Goal: Task Accomplishment & Management: Manage account settings

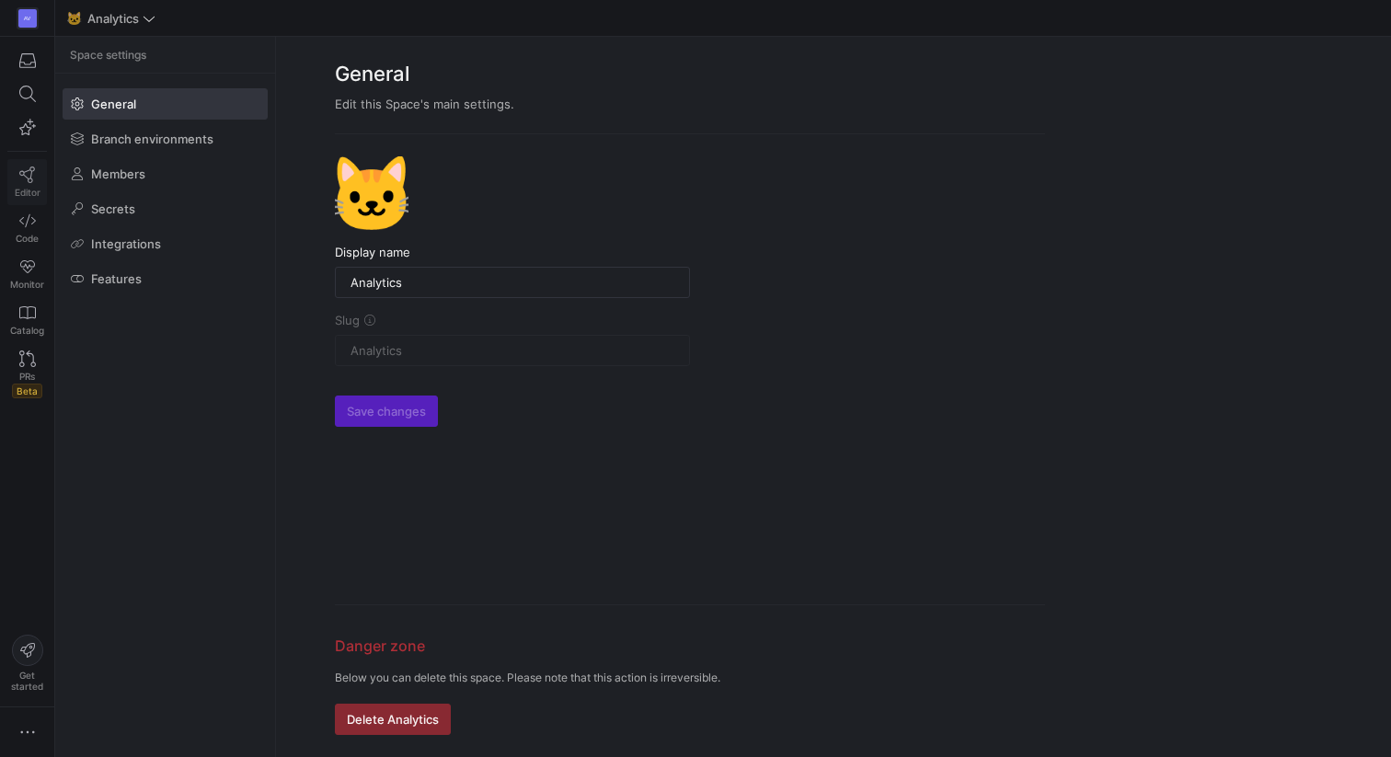
click at [26, 172] on icon at bounding box center [27, 174] width 17 height 17
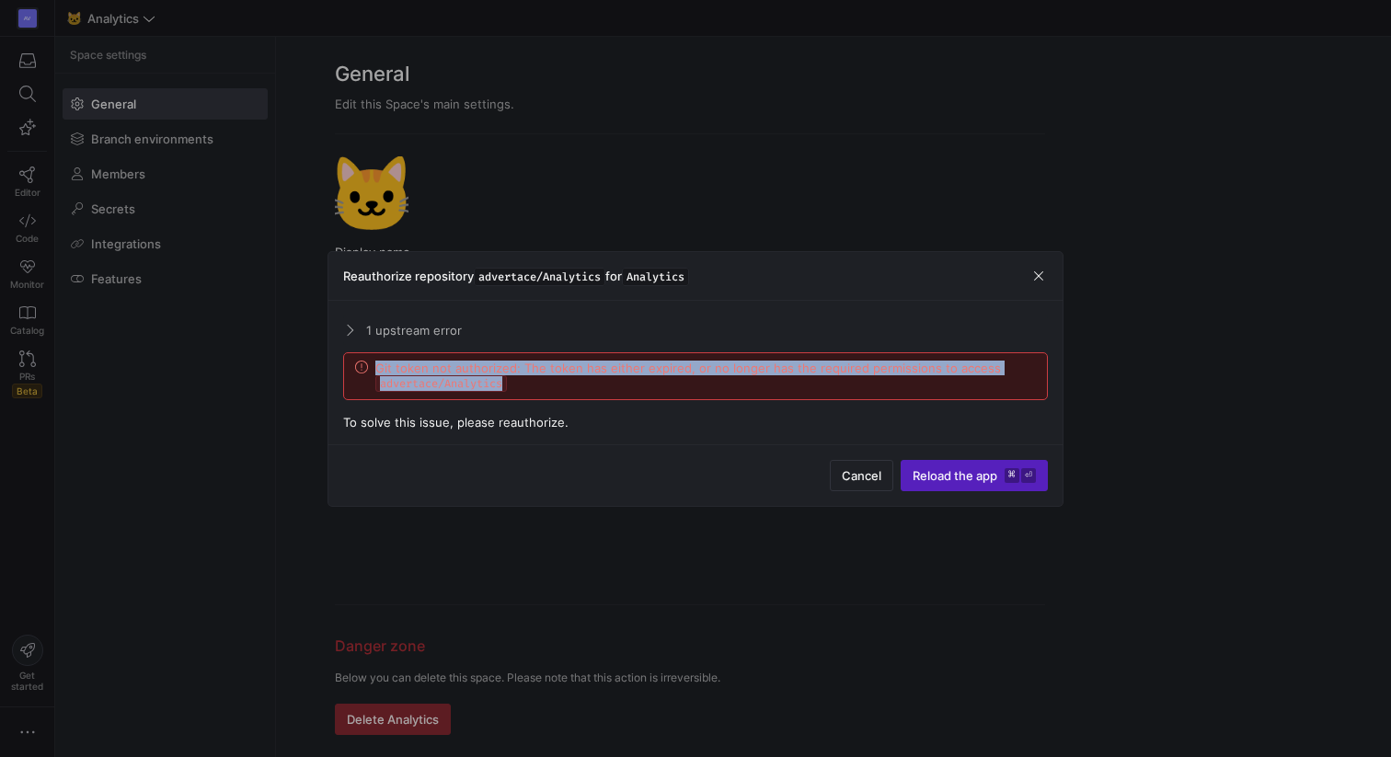
drag, startPoint x: 510, startPoint y: 384, endPoint x: 372, endPoint y: 371, distance: 138.6
click at [372, 372] on div "Git token not authorized: The token has either expired, or no longer has the re…" at bounding box center [695, 376] width 681 height 31
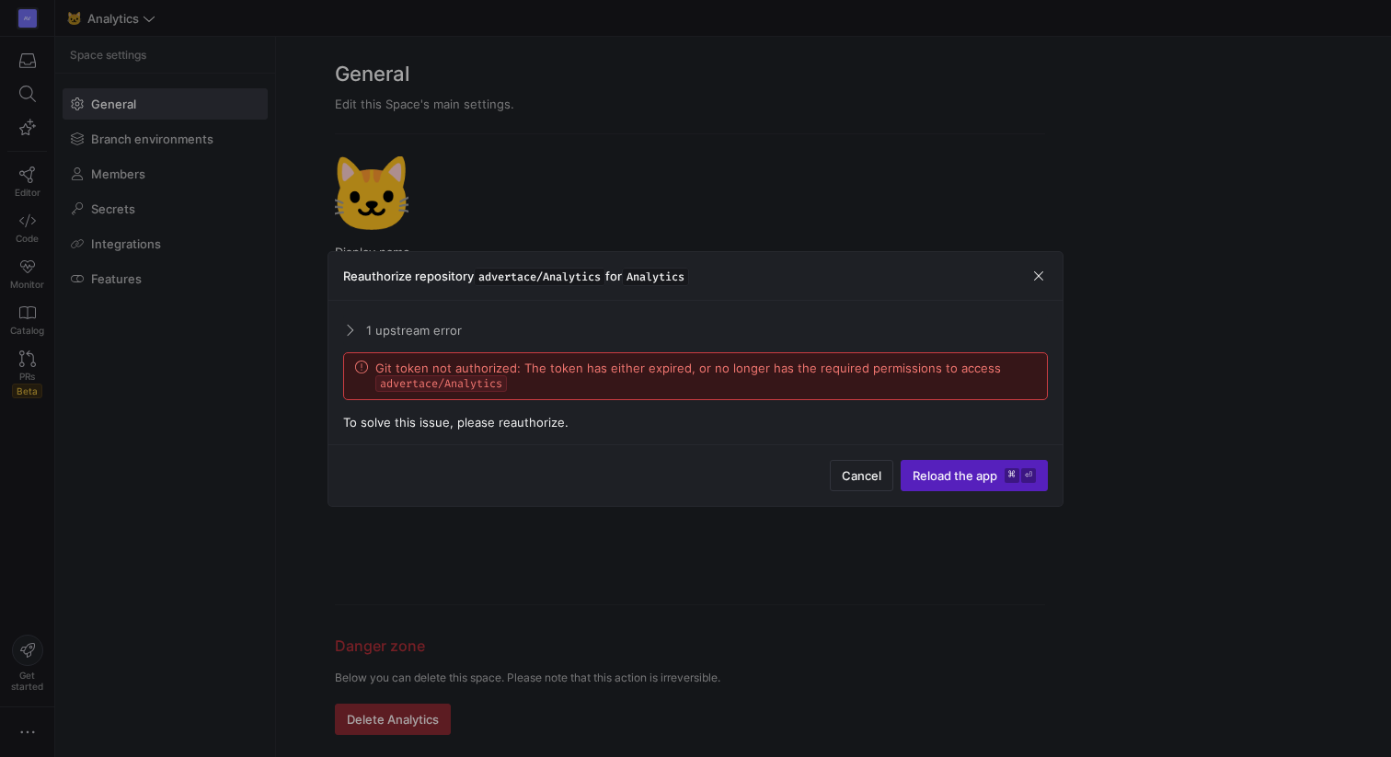
click at [723, 390] on span "Git token not authorized: The token has either expired, or no longer has the re…" at bounding box center [705, 376] width 660 height 31
click at [1041, 276] on span "button" at bounding box center [1038, 276] width 18 height 18
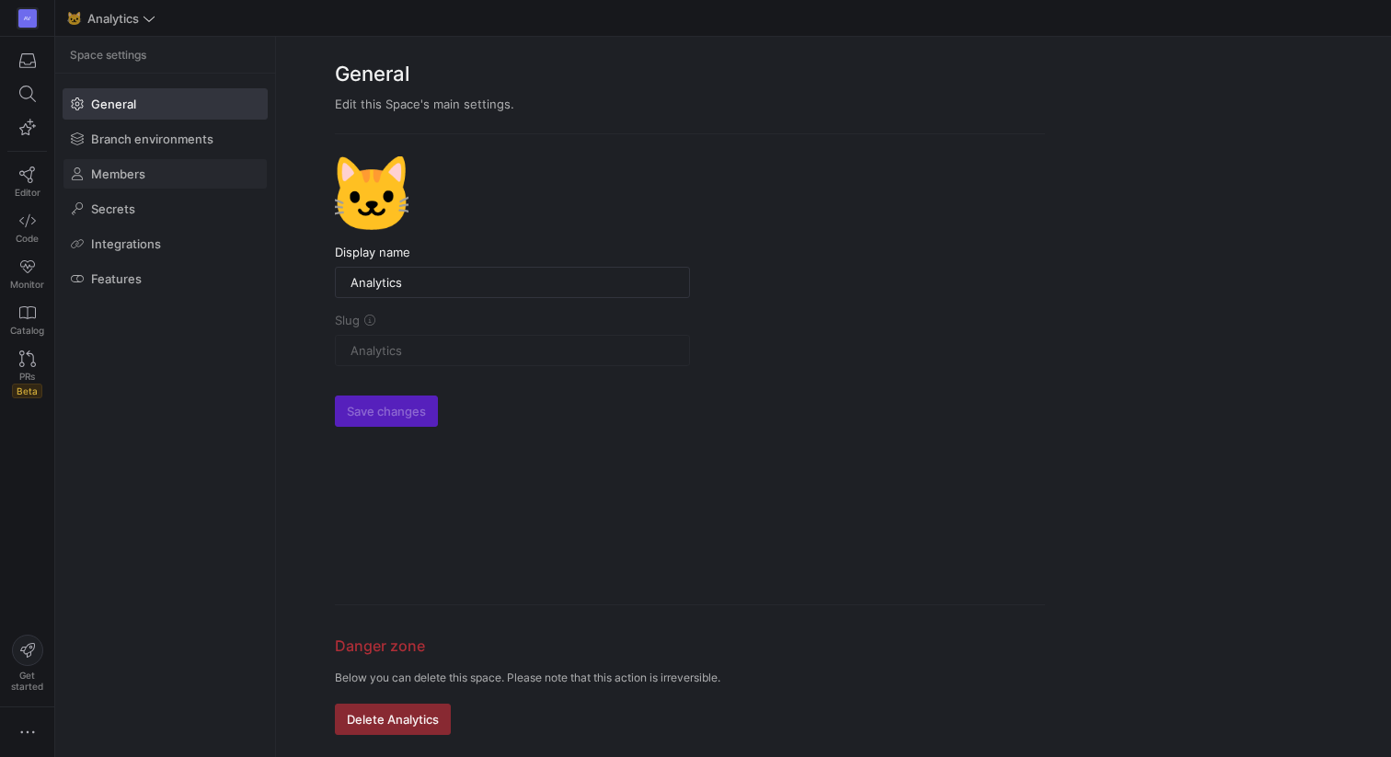
click at [151, 178] on span at bounding box center [164, 173] width 203 height 29
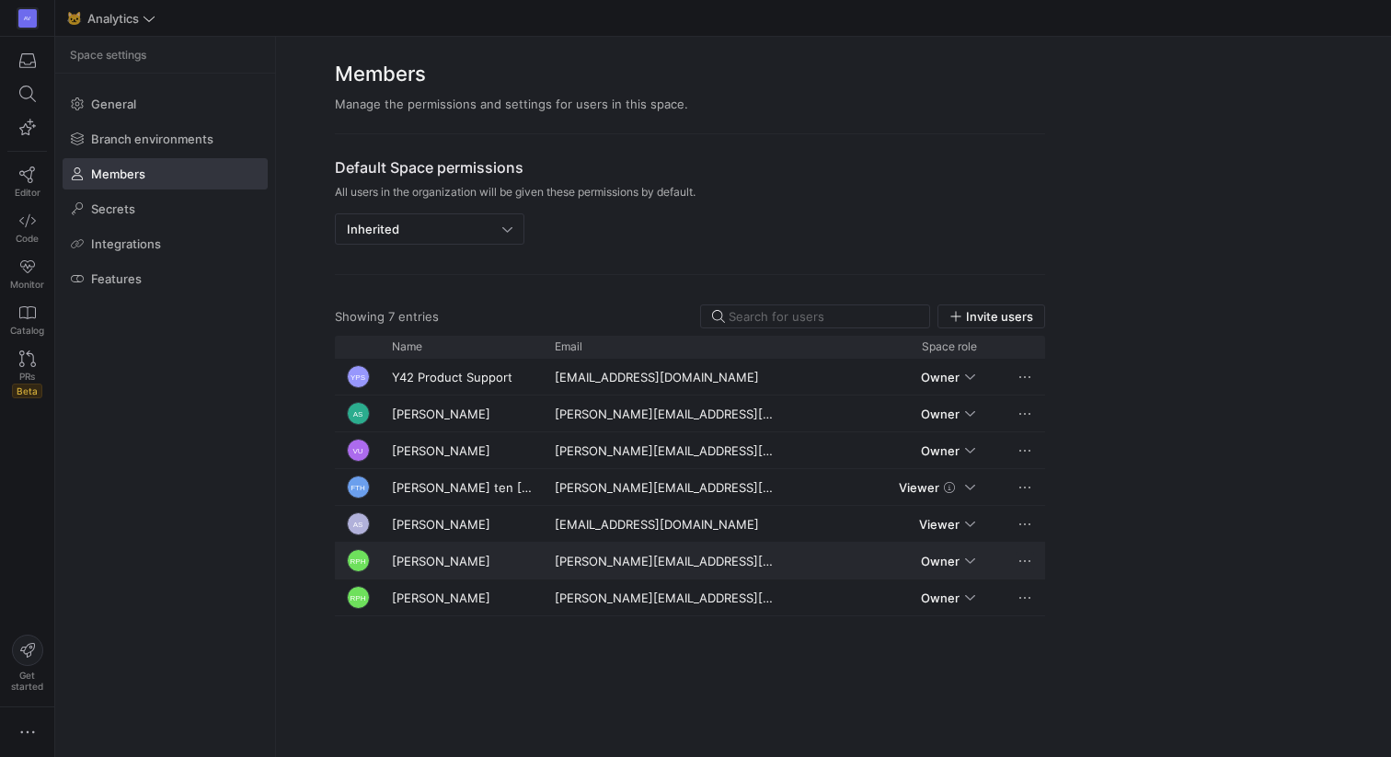
click at [1024, 561] on span "Press SPACE to select this row." at bounding box center [1024, 561] width 18 height 18
click at [954, 561] on div at bounding box center [695, 378] width 1391 height 757
click at [954, 561] on span "Owner" at bounding box center [940, 561] width 39 height 15
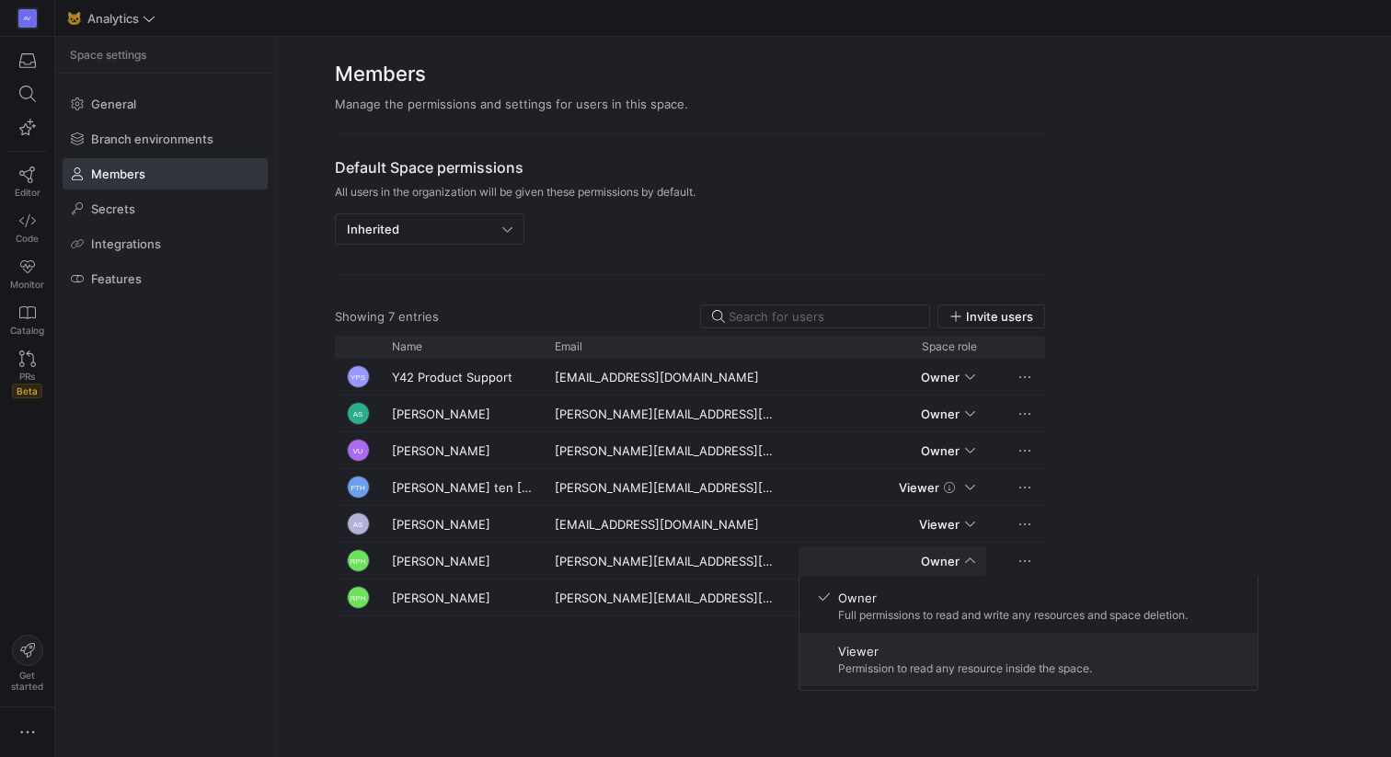
click at [925, 656] on span "Viewer" at bounding box center [965, 651] width 254 height 15
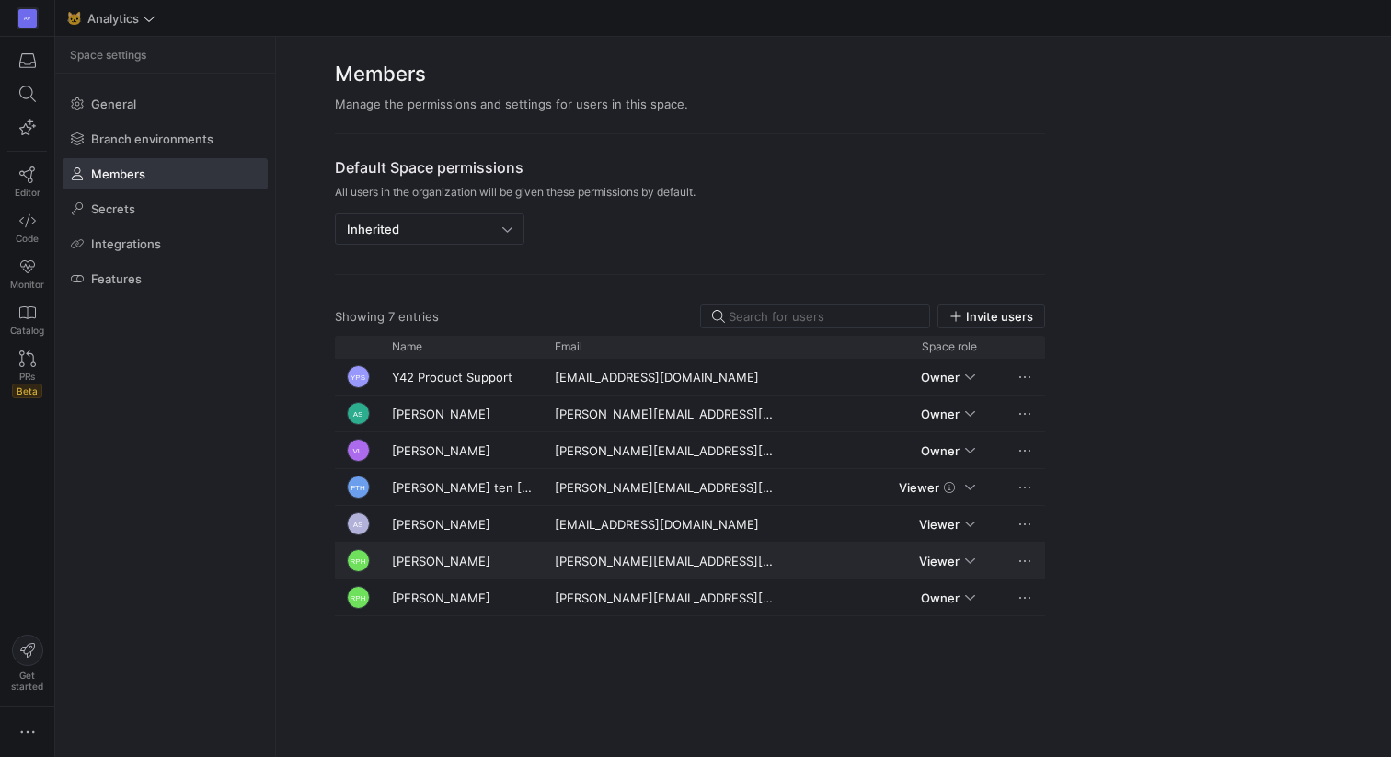
click at [1018, 557] on span "Press SPACE to select this row." at bounding box center [1024, 561] width 18 height 18
click at [1022, 558] on span "Press SPACE to select this row." at bounding box center [1024, 561] width 18 height 18
click at [945, 555] on div at bounding box center [695, 378] width 1391 height 757
click at [960, 557] on span "Viewer" at bounding box center [886, 561] width 154 height 15
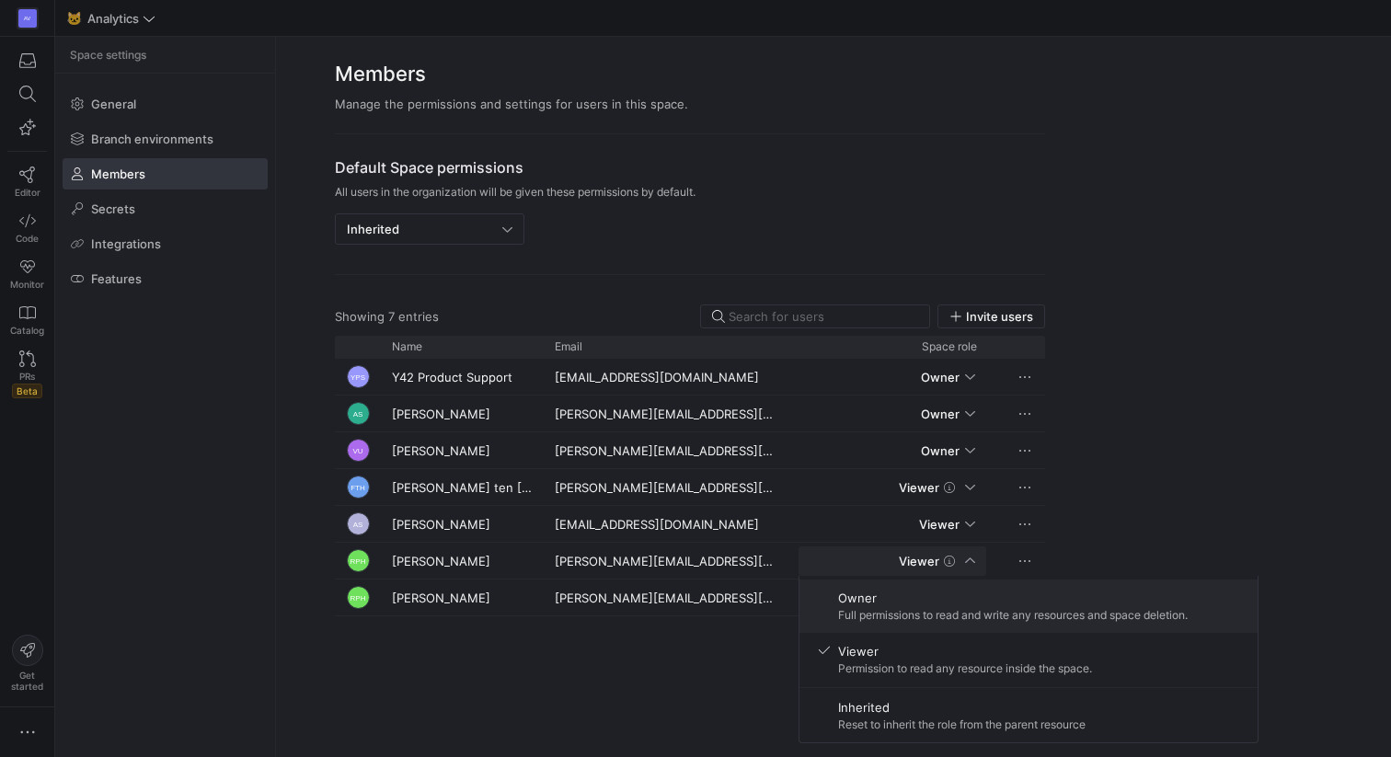
click at [941, 605] on div "Owner Full permissions to read and write any resources and space deletion." at bounding box center [1012, 605] width 349 height 31
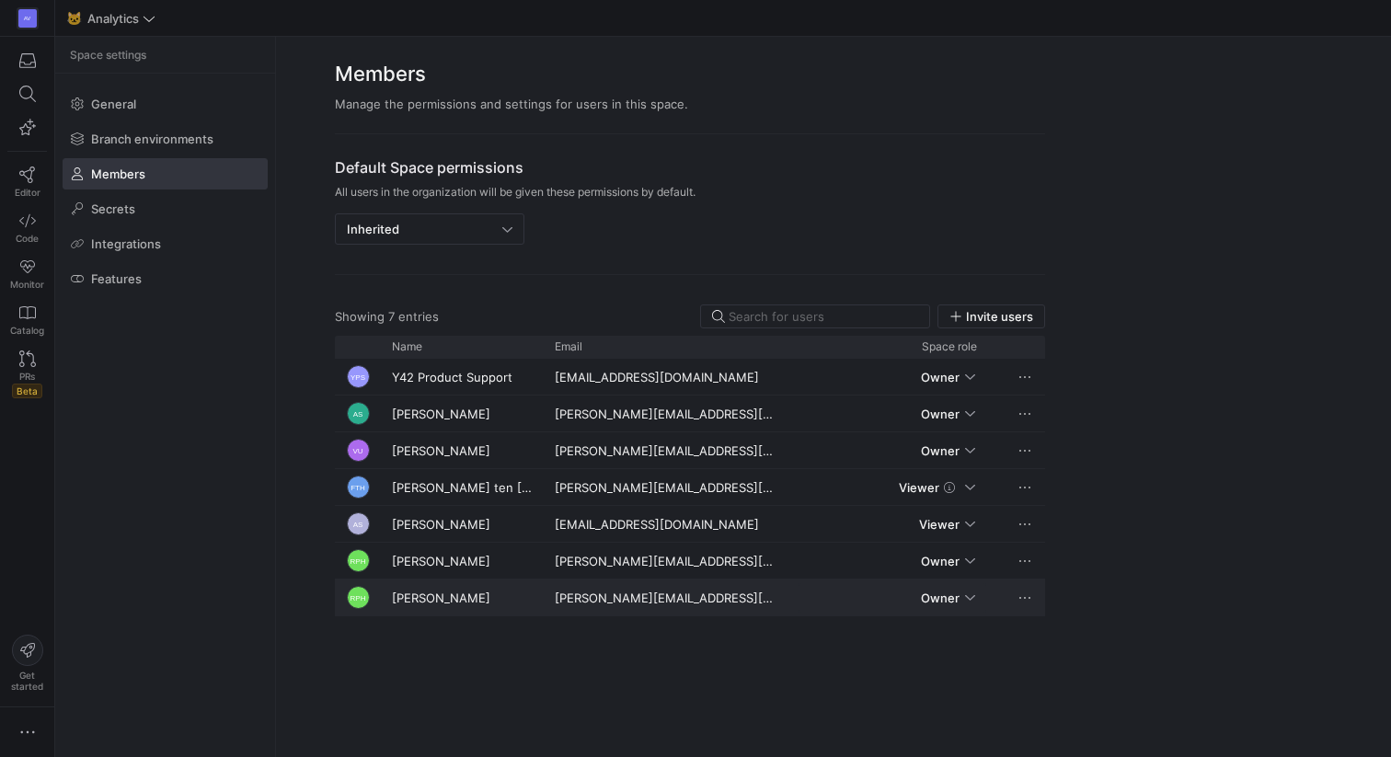
click at [960, 602] on span "Owner" at bounding box center [886, 597] width 154 height 15
click at [955, 567] on div at bounding box center [695, 378] width 1391 height 757
click at [955, 567] on div "Owner" at bounding box center [892, 560] width 166 height 29
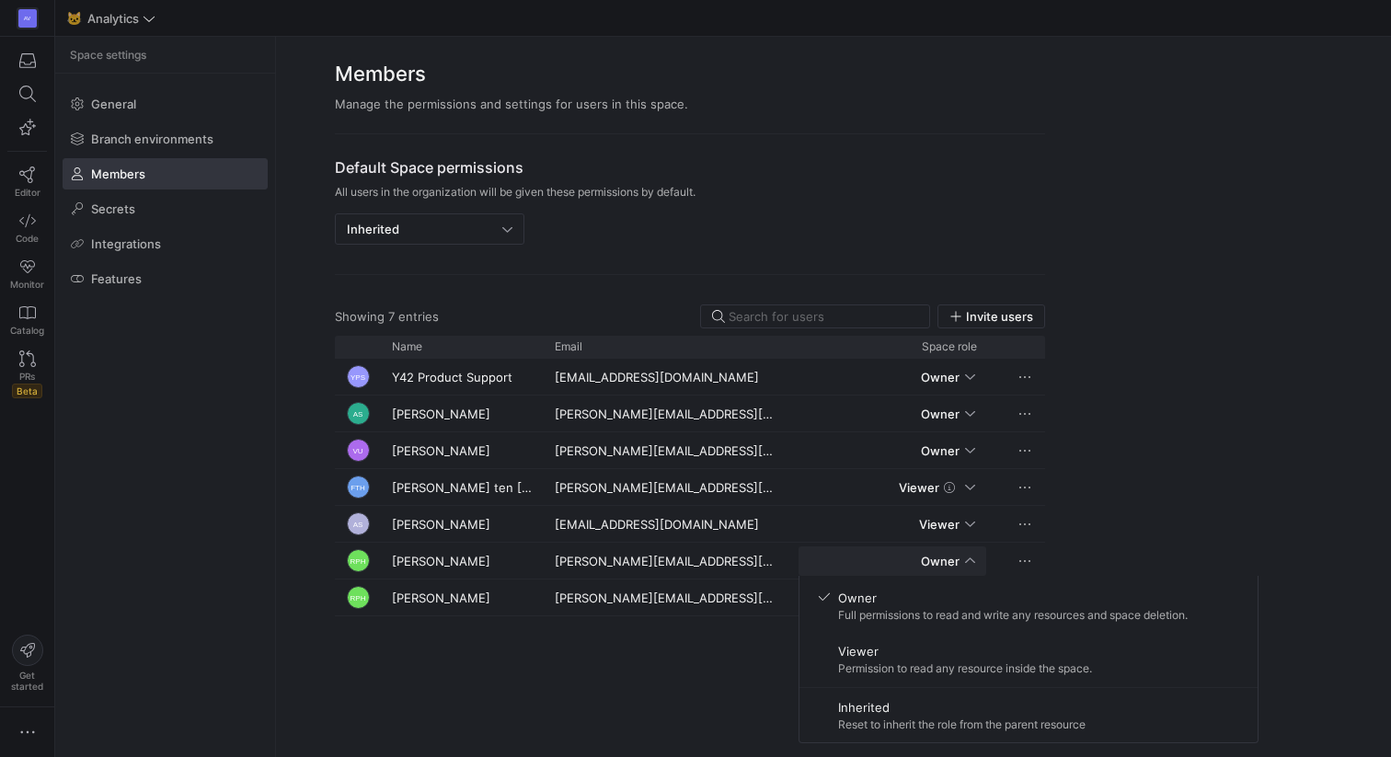
click at [752, 700] on div at bounding box center [695, 378] width 1391 height 757
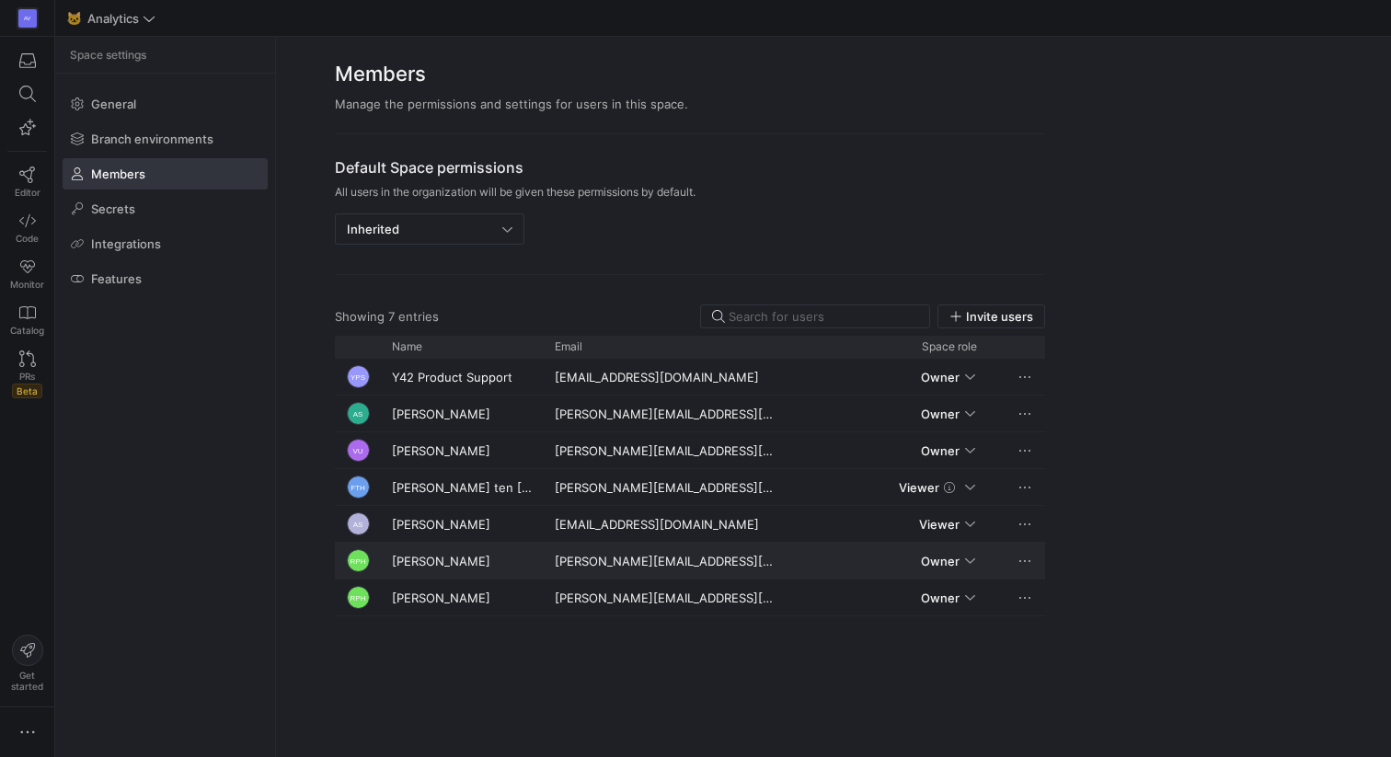
click at [659, 555] on div "[PERSON_NAME][EMAIL_ADDRESS][DOMAIN_NAME]" at bounding box center [666, 561] width 244 height 36
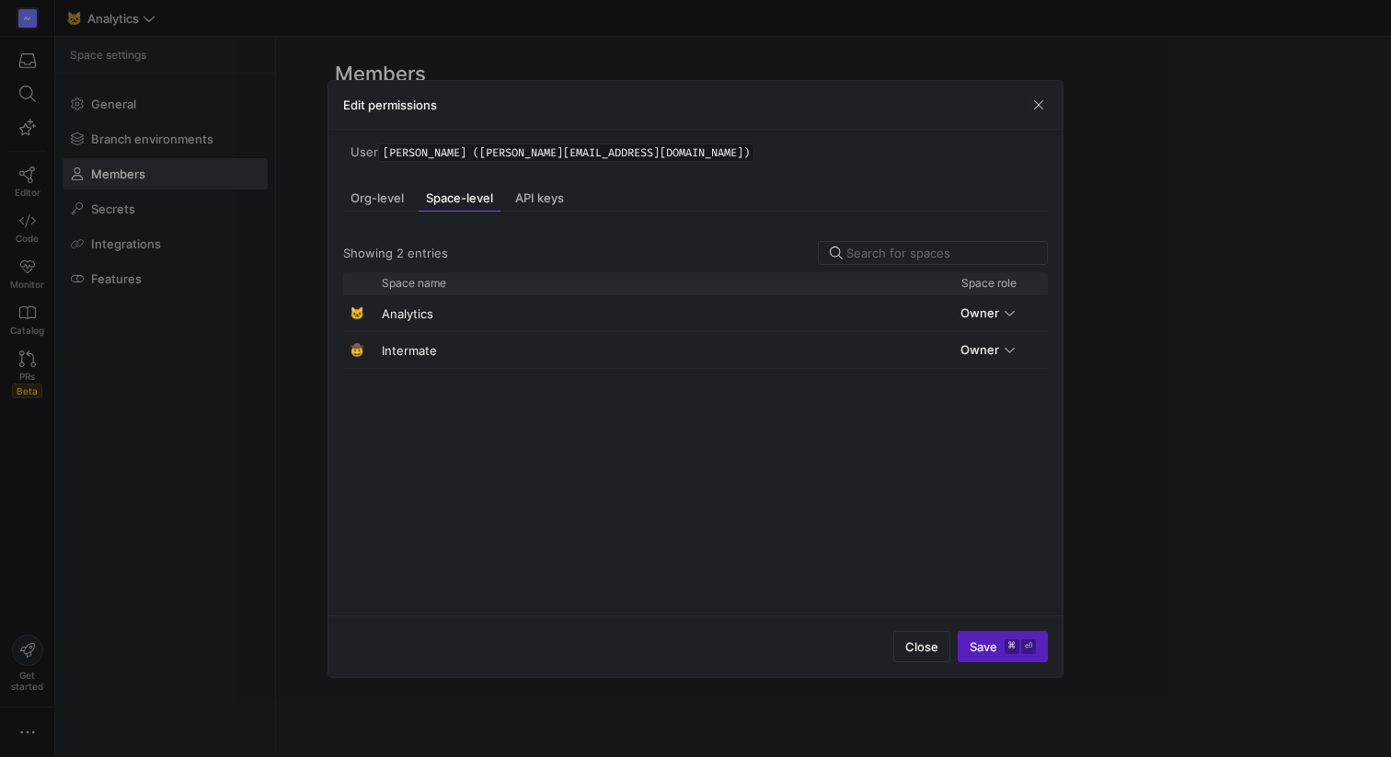
click at [608, 150] on span "[PERSON_NAME] ([PERSON_NAME][EMAIL_ADDRESS][DOMAIN_NAME])" at bounding box center [566, 152] width 376 height 18
click at [533, 199] on span "API keys" at bounding box center [539, 198] width 49 height 12
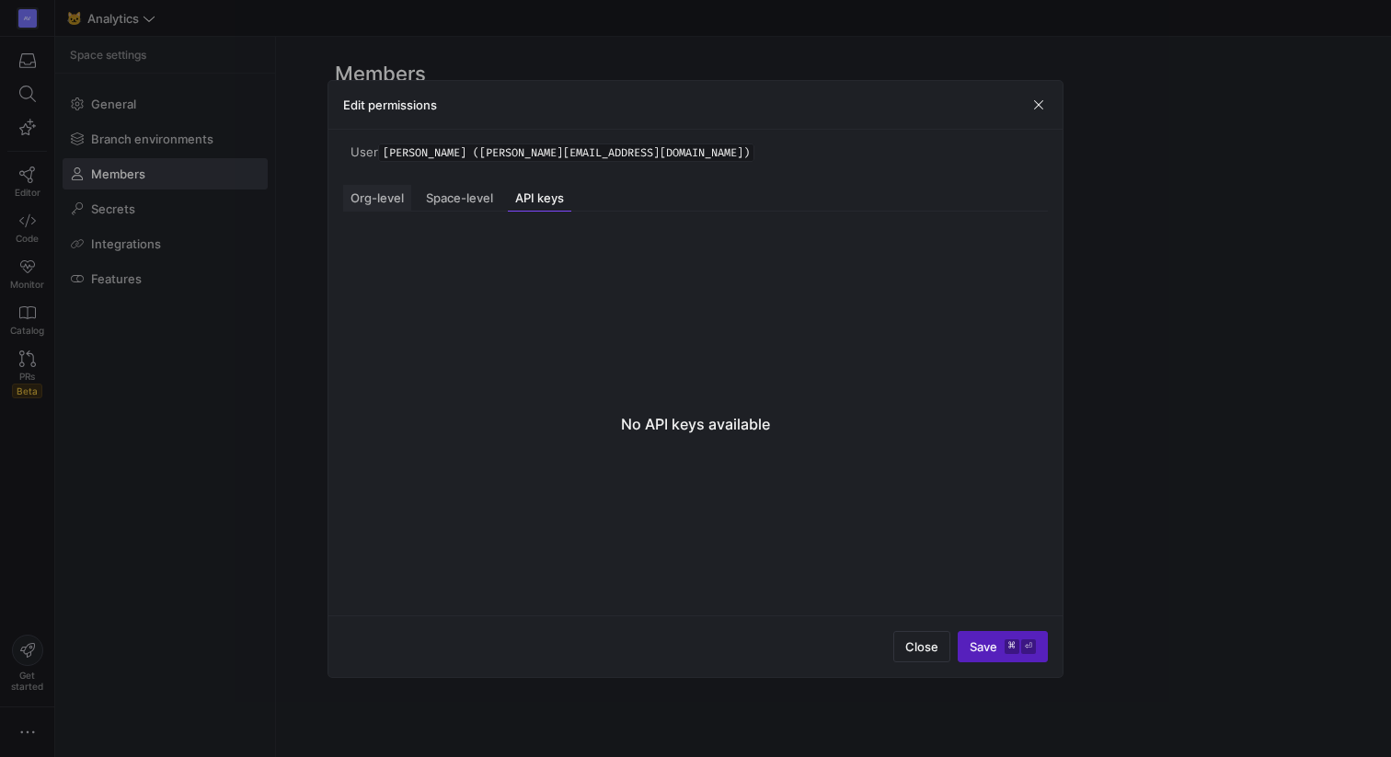
click at [381, 193] on span "Org-level" at bounding box center [376, 198] width 53 height 12
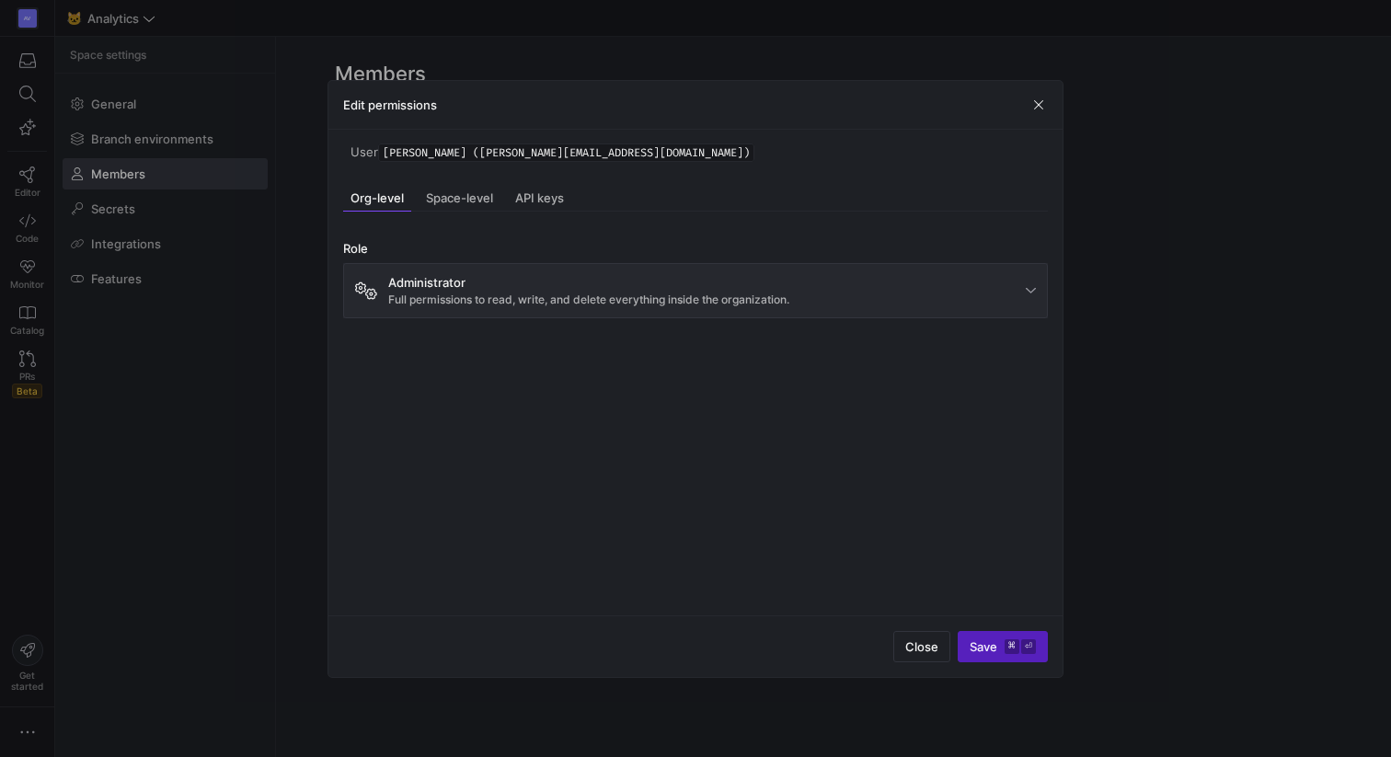
click at [514, 292] on div "Administrator Full permissions to read, write, and delete everything inside the…" at bounding box center [588, 290] width 401 height 31
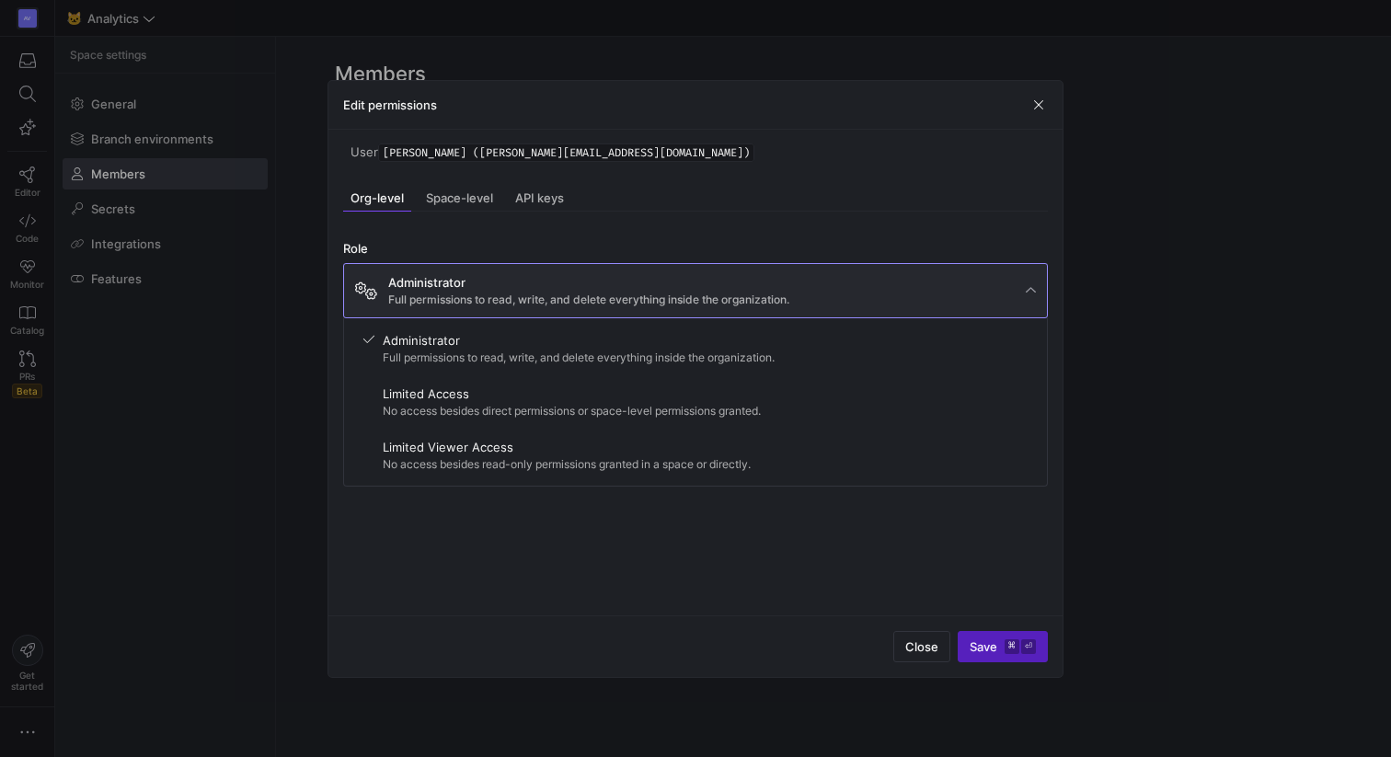
click at [1037, 106] on div at bounding box center [695, 378] width 1391 height 757
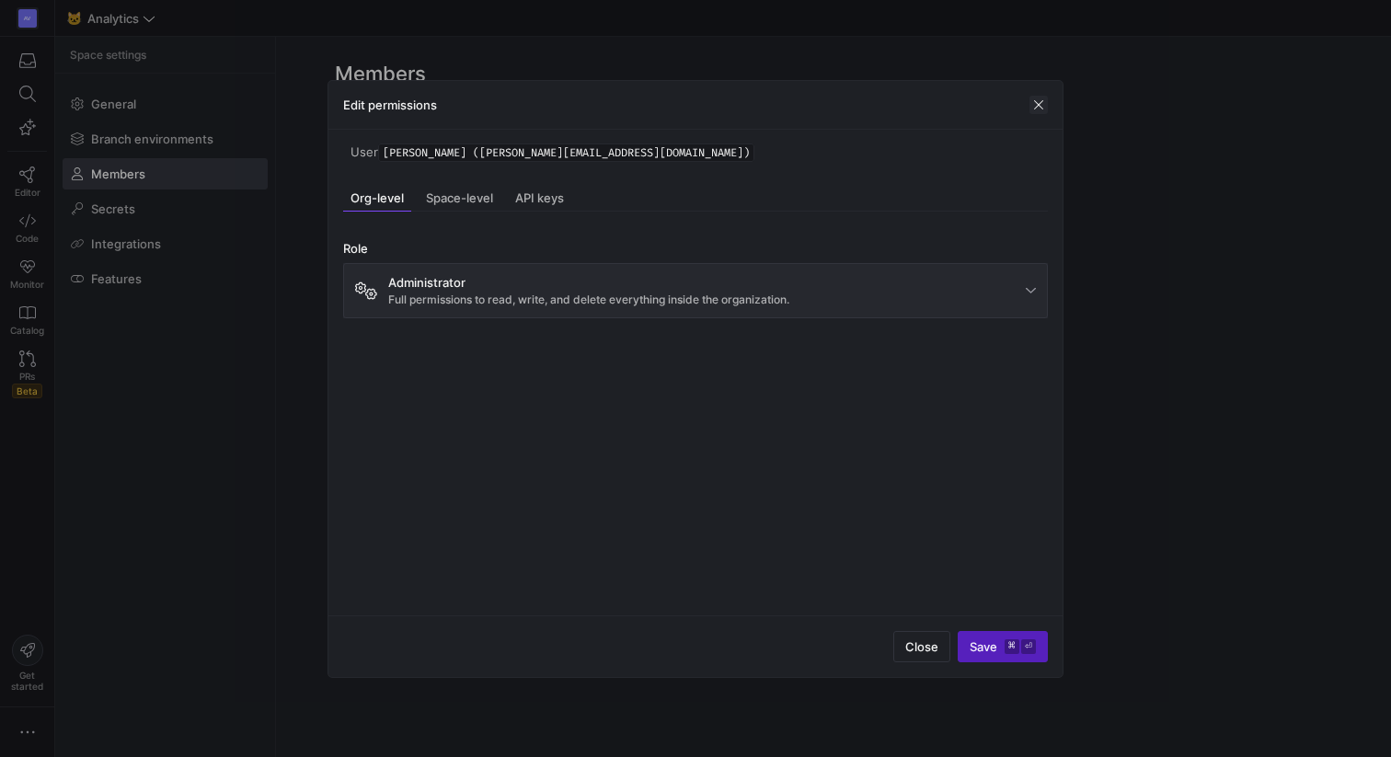
click at [1037, 101] on span "button" at bounding box center [1038, 105] width 18 height 18
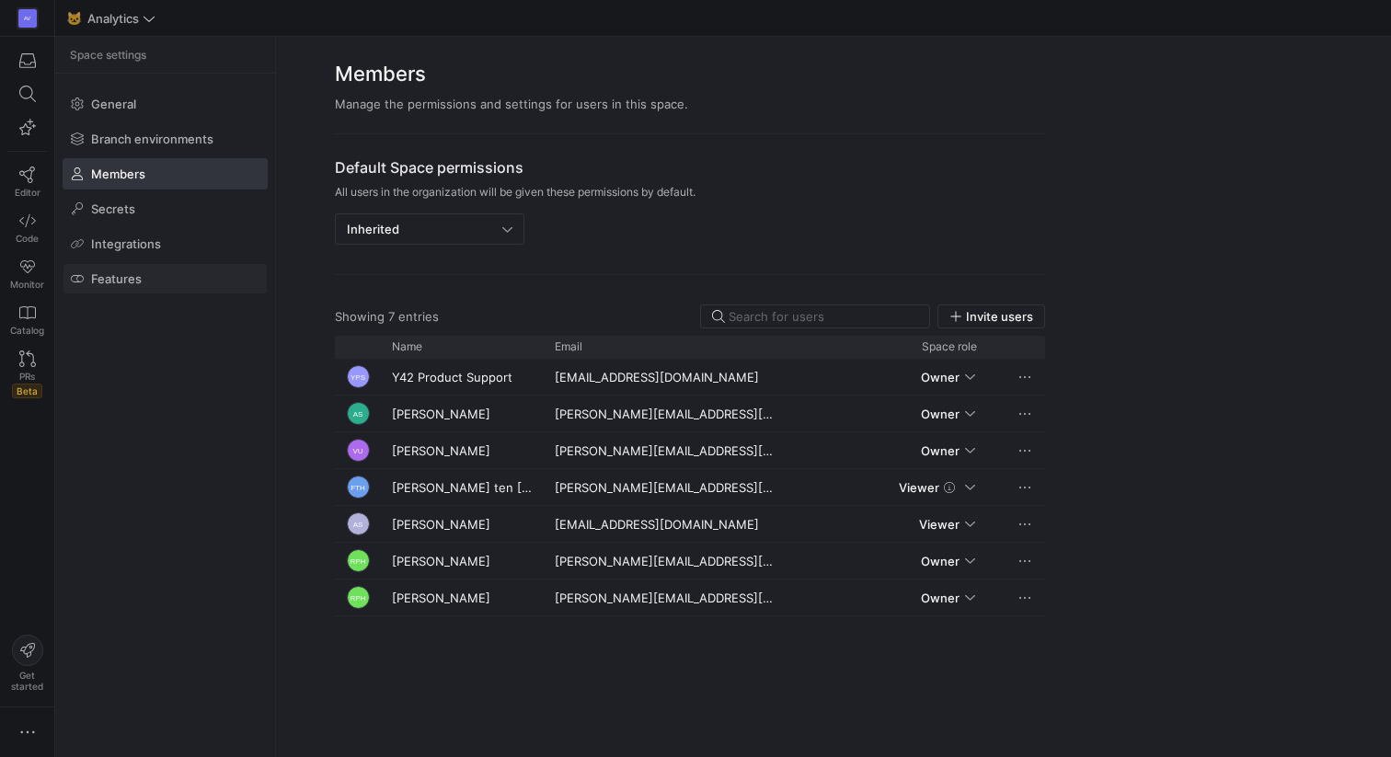
click at [127, 271] on span "Features" at bounding box center [116, 278] width 51 height 15
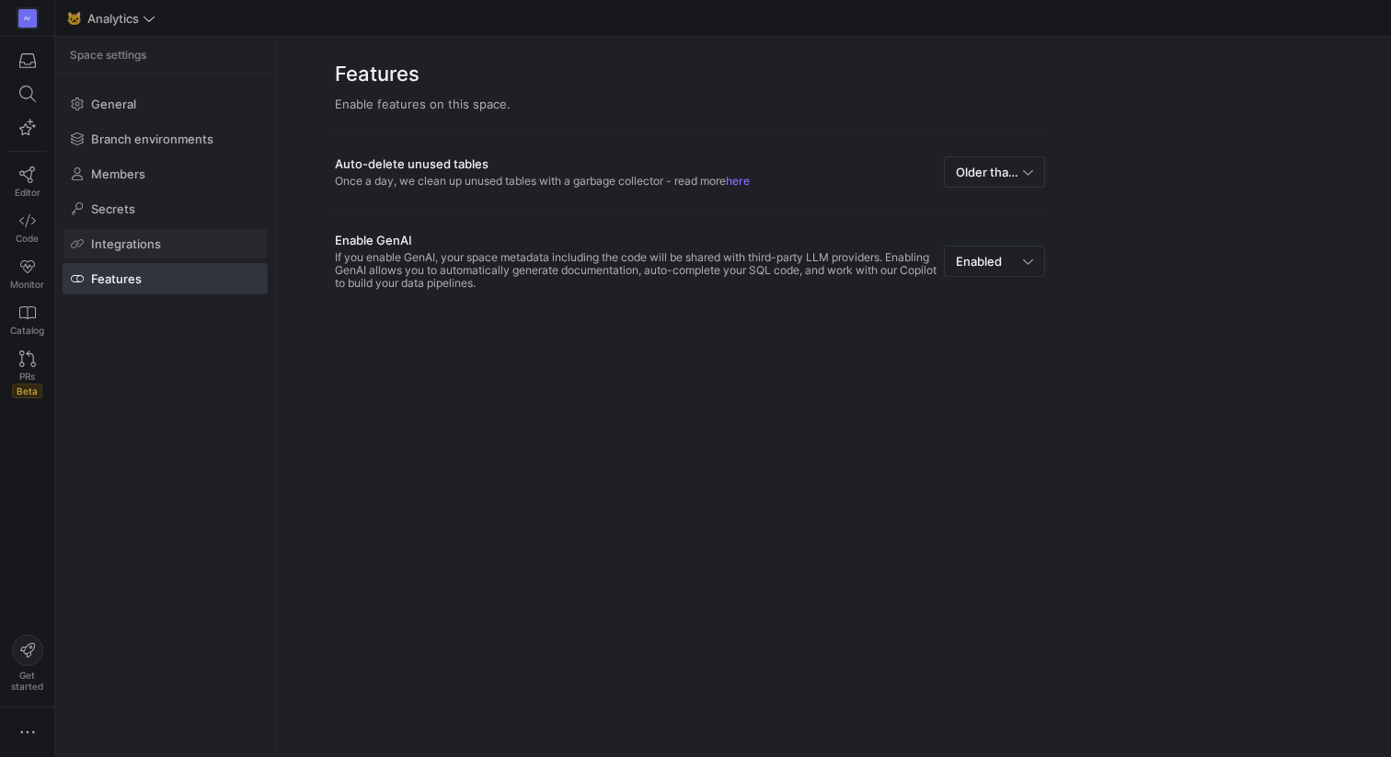
click at [126, 252] on span at bounding box center [164, 243] width 203 height 29
